Goal: Find specific page/section: Find specific page/section

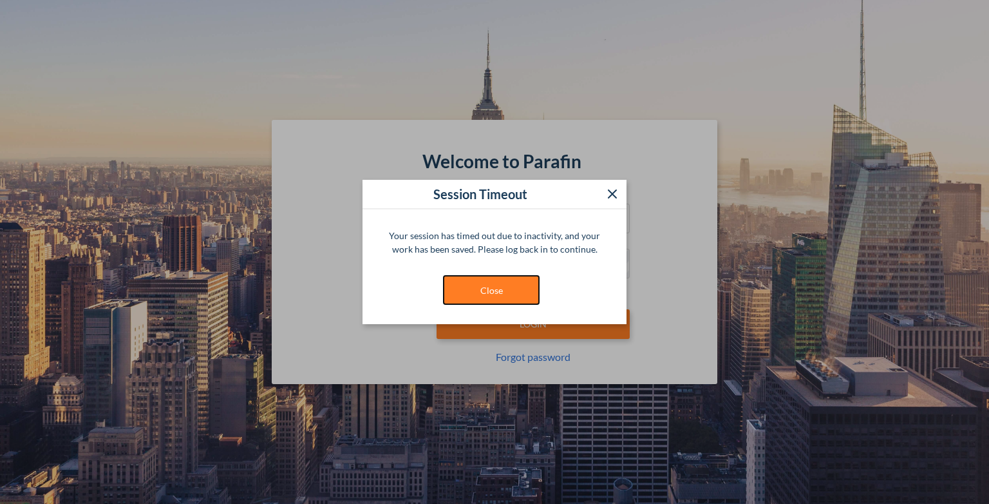
click at [477, 287] on button "Close" at bounding box center [491, 290] width 97 height 30
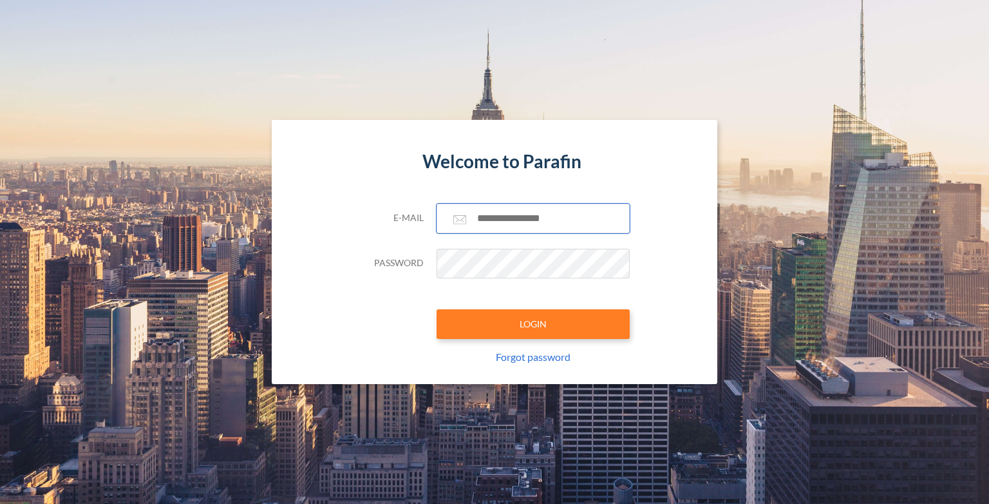
click at [500, 223] on input "text" at bounding box center [533, 218] width 193 height 30
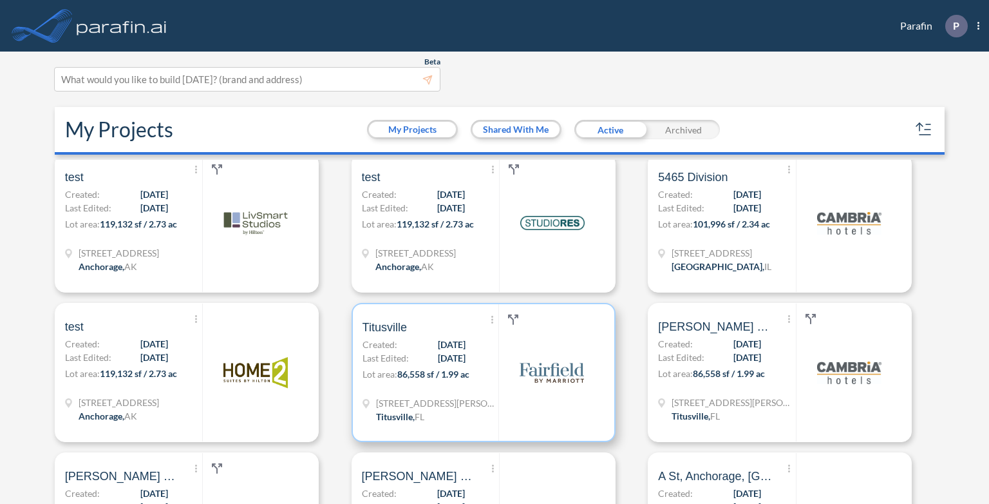
scroll to position [193, 0]
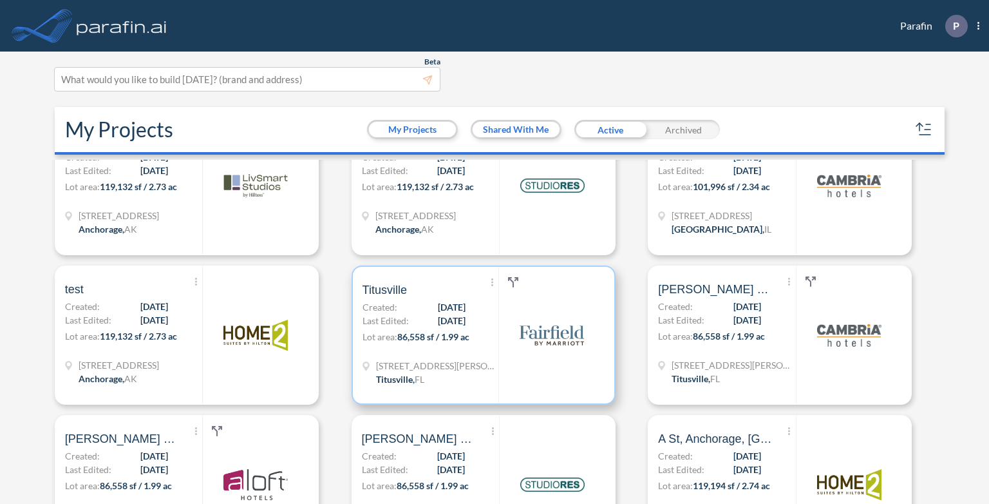
click at [428, 345] on p "Lot area: 86,558 sf / 1.99 ac" at bounding box center [431, 339] width 137 height 19
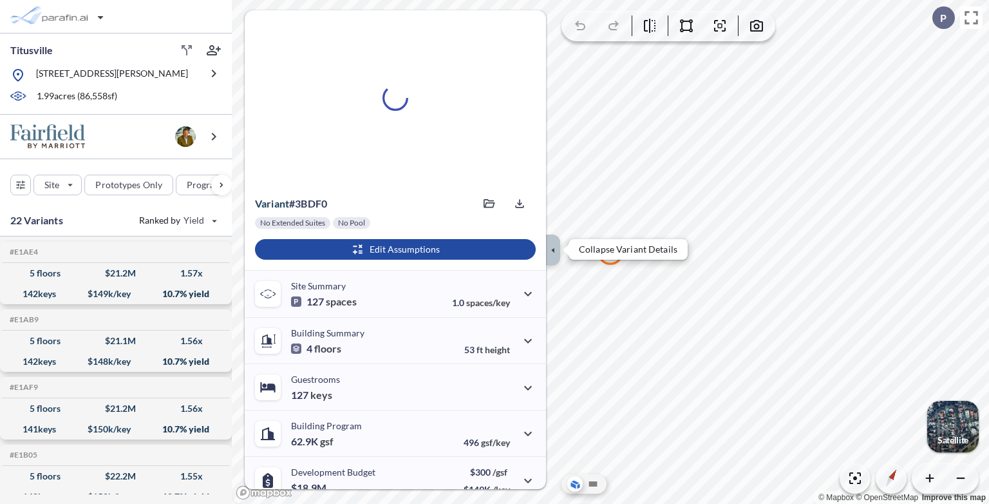
click at [554, 246] on icon "button" at bounding box center [553, 250] width 14 height 14
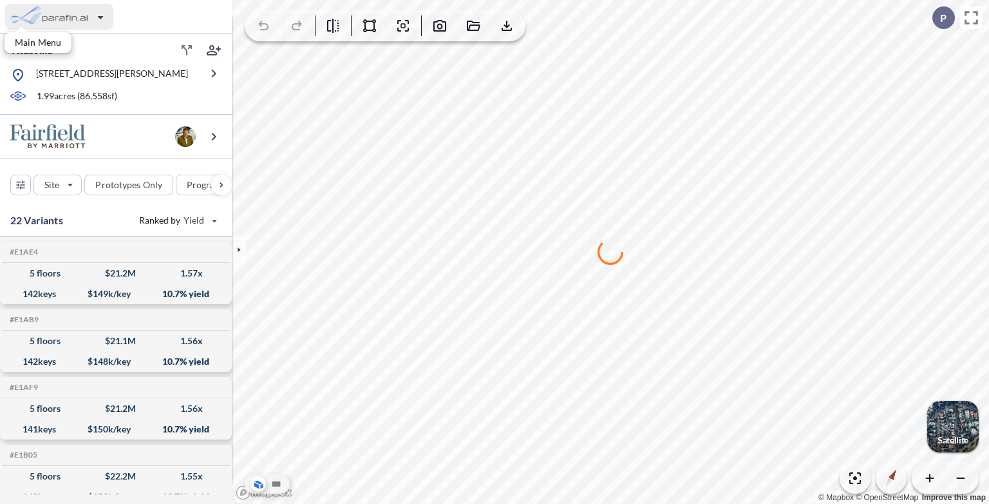
click at [50, 17] on div "button" at bounding box center [59, 17] width 108 height 26
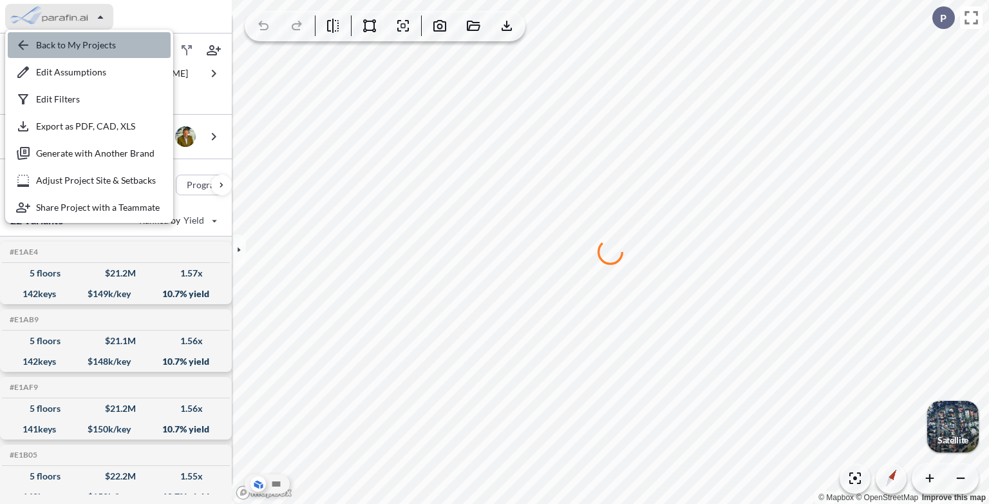
click at [66, 40] on div "button" at bounding box center [89, 45] width 163 height 26
